Goal: Information Seeking & Learning: Learn about a topic

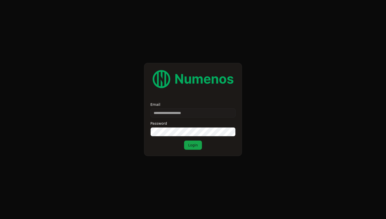
type input "**********"
click at [191, 147] on button "Login" at bounding box center [193, 144] width 18 height 9
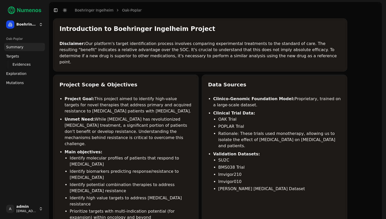
click at [22, 80] on link "Mutations" at bounding box center [24, 83] width 41 height 8
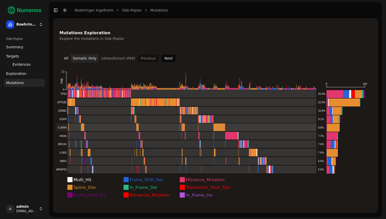
click at [93, 128] on rect at bounding box center [186, 127] width 260 height 8
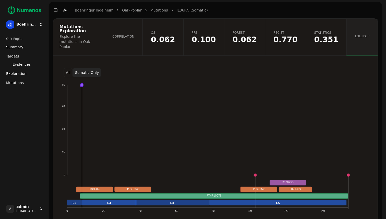
click at [67, 68] on button "All" at bounding box center [68, 72] width 9 height 9
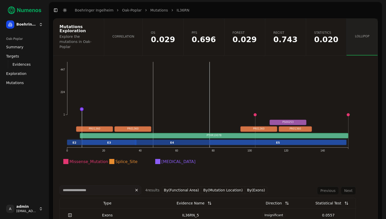
scroll to position [61, 0]
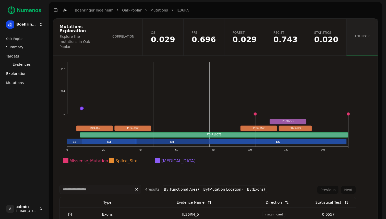
click at [213, 207] on td "IL36RN_5" at bounding box center [190, 214] width 112 height 14
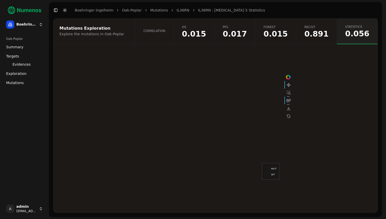
click at [214, 37] on link "OS 0.015" at bounding box center [193, 32] width 41 height 26
click at [287, 35] on span "0.015" at bounding box center [275, 34] width 24 height 8
click at [179, 7] on div "Toggle Sidebar Toggle Dark Mode Boehringer Ingelheim Oak-Poplar Mutations IL36R…" at bounding box center [156, 10] width 214 height 7
click at [176, 10] on link "IL36RN" at bounding box center [182, 10] width 13 height 5
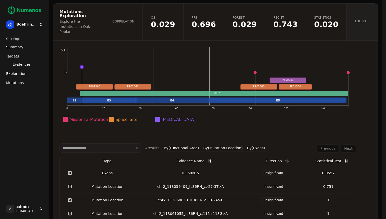
scroll to position [92, 0]
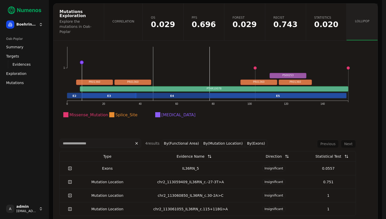
click at [185, 179] on div "chr2_113059409_IL36RN_c.-27-3T>A" at bounding box center [190, 181] width 108 height 5
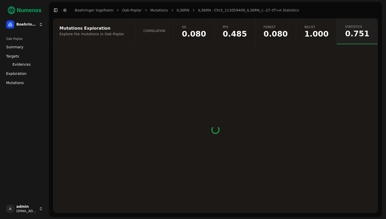
click at [280, 32] on span "0.080" at bounding box center [275, 34] width 24 height 8
